Goal: Transaction & Acquisition: Book appointment/travel/reservation

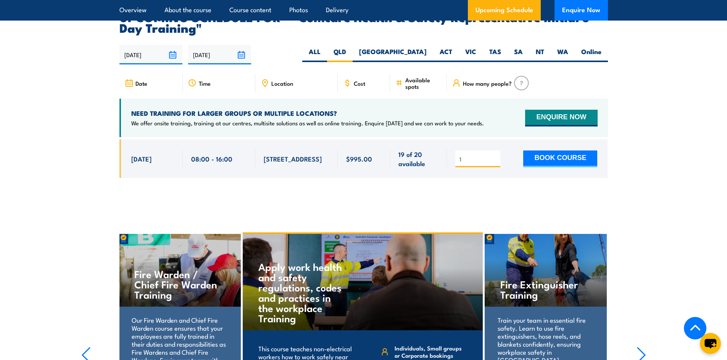
type input "1"
click at [494, 156] on input "1" at bounding box center [478, 160] width 38 height 8
click at [574, 151] on button "BOOK COURSE" at bounding box center [560, 159] width 74 height 17
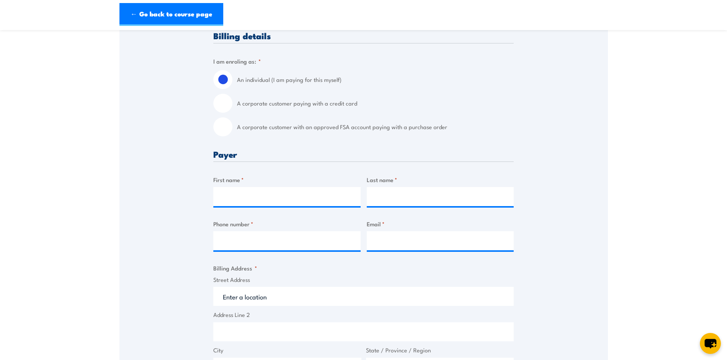
scroll to position [191, 0]
click at [220, 114] on input "A corporate customer paying with a credit card" at bounding box center [222, 104] width 19 height 19
radio input "true"
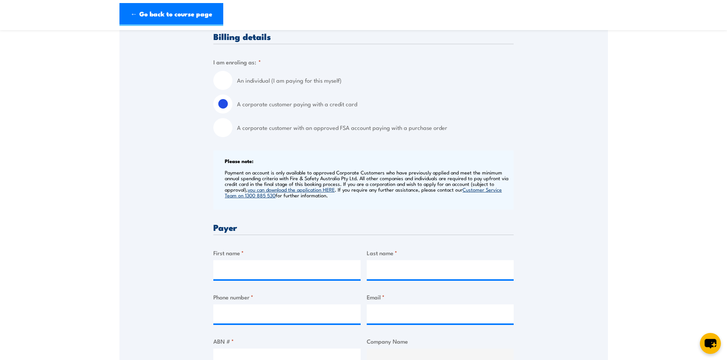
click at [223, 90] on input "An individual (I am paying for this myself)" at bounding box center [222, 80] width 19 height 19
radio input "true"
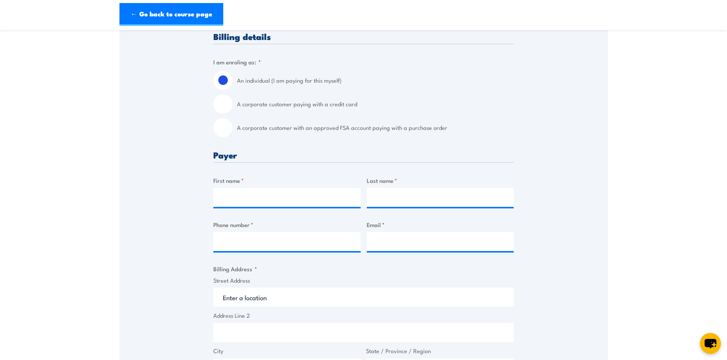
click at [218, 114] on input "A corporate customer paying with a credit card" at bounding box center [222, 104] width 19 height 19
radio input "true"
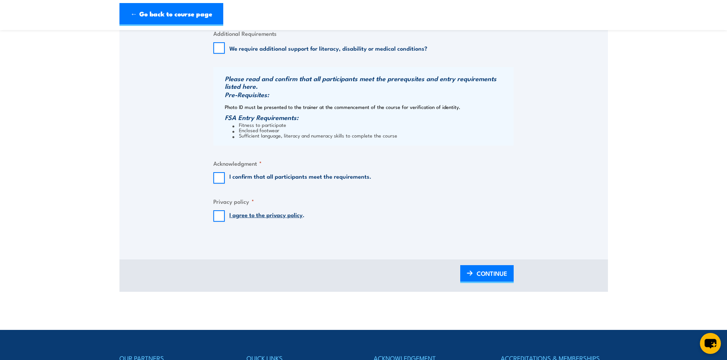
scroll to position [725, 0]
